Goal: Find specific page/section: Find specific page/section

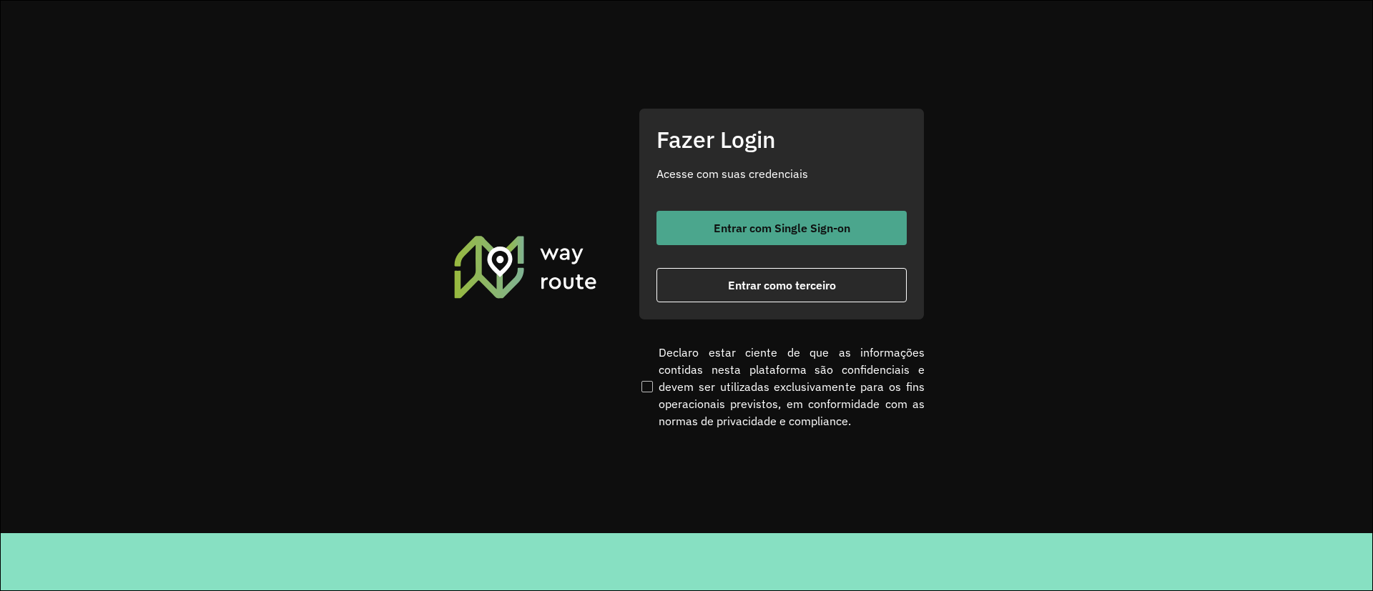
click at [773, 225] on span "Entrar com Single Sign-on" at bounding box center [782, 227] width 137 height 11
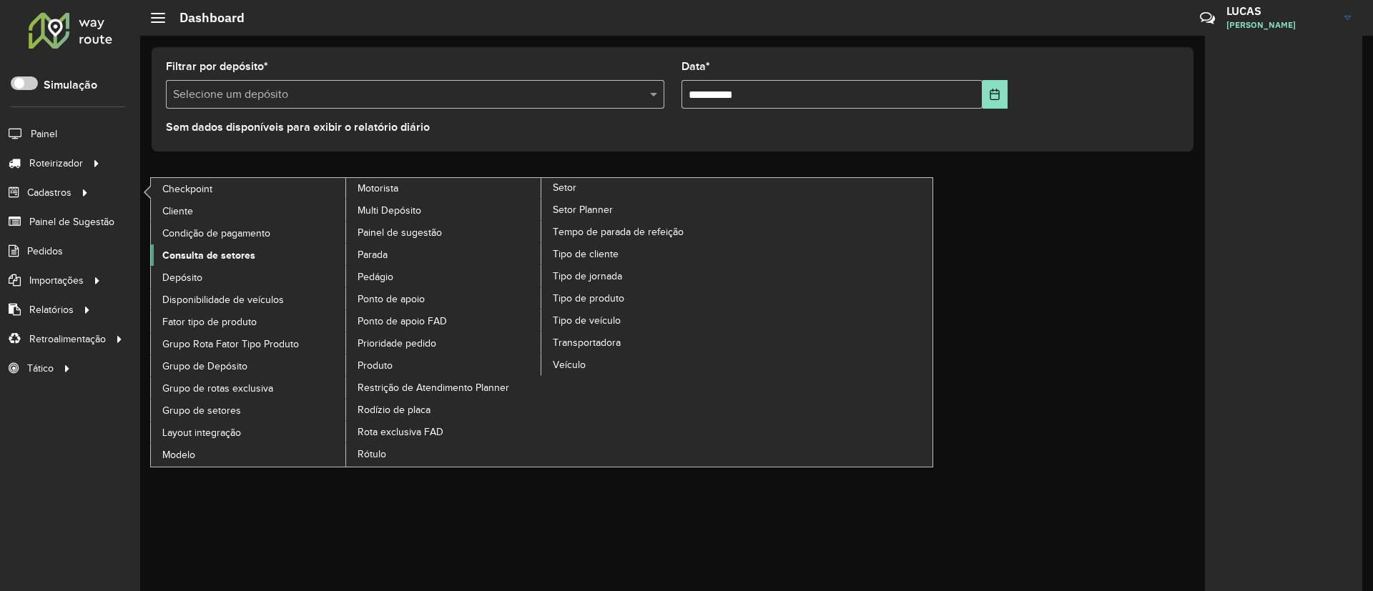
click at [195, 256] on span "Consulta de setores" at bounding box center [208, 255] width 93 height 15
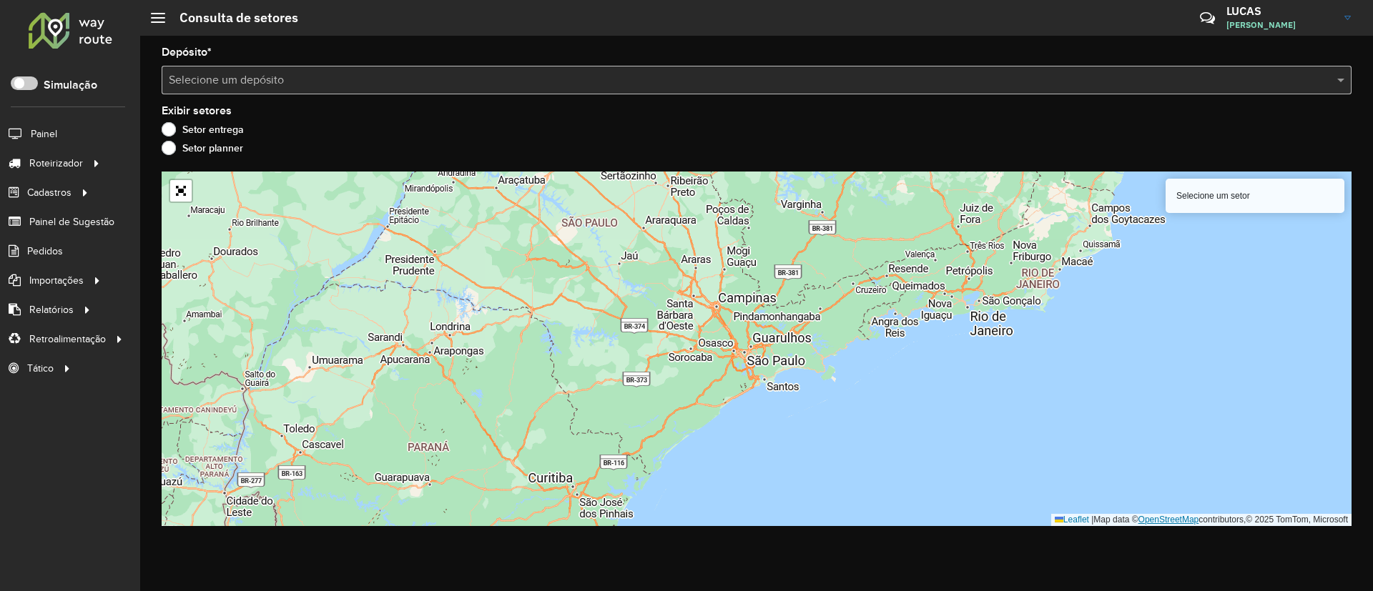
click at [1174, 516] on link "OpenStreetMap" at bounding box center [1169, 520] width 61 height 10
